Goal: Task Accomplishment & Management: Manage account settings

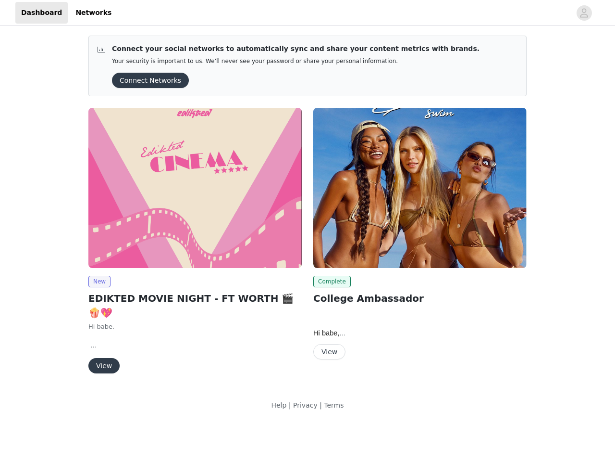
click at [308, 204] on div "Complete College Ambassador Hi babe, We are so happy to move forward with a col…" at bounding box center [420, 235] width 225 height 267
click at [308, 13] on div at bounding box center [344, 13] width 454 height 22
click at [585, 13] on icon "avatar" at bounding box center [584, 12] width 9 height 15
click at [147, 80] on div "Connect your social networks to automatically sync and share your content metri…" at bounding box center [307, 225] width 615 height 394
click at [99, 281] on body "Dashboard Networks Connect your social networks to automatically sync and share…" at bounding box center [307, 231] width 615 height 462
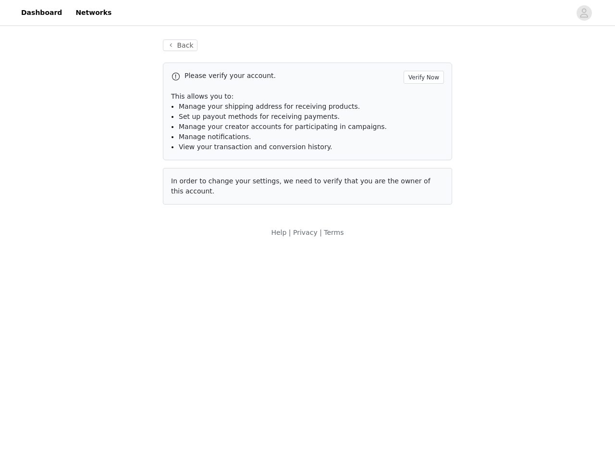
click at [103, 351] on body "Dashboard Networks Back Please verify your account. Verify Now This allows you …" at bounding box center [307, 231] width 615 height 462
click at [420, 188] on div "In order to change your settings, we need to verify that you are the owner of t…" at bounding box center [307, 186] width 289 height 37
click at [330, 281] on body "Dashboard Networks Back Please verify your account. Verify Now This allows you …" at bounding box center [307, 231] width 615 height 462
click at [329, 351] on body "Dashboard Networks Back Please verify your account. Verify Now This allows you …" at bounding box center [307, 231] width 615 height 462
